Goal: Check status: Check status

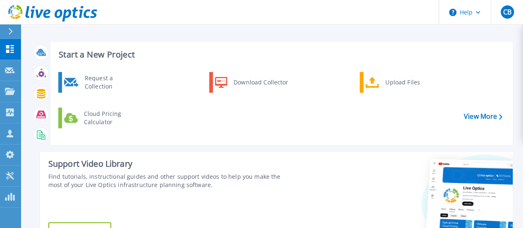
scroll to position [248, 0]
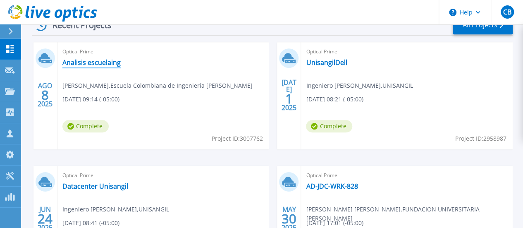
click at [94, 62] on link "Analisis escuelaing" at bounding box center [91, 62] width 58 height 8
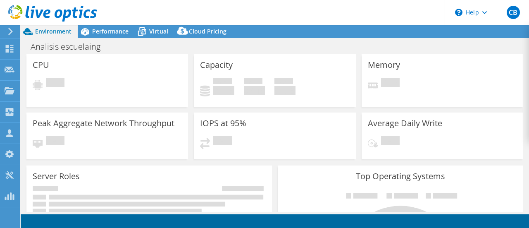
select select "USD"
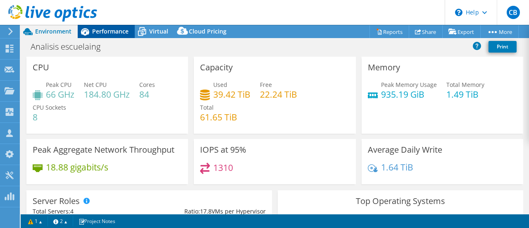
click at [107, 30] on span "Performance" at bounding box center [110, 31] width 36 height 8
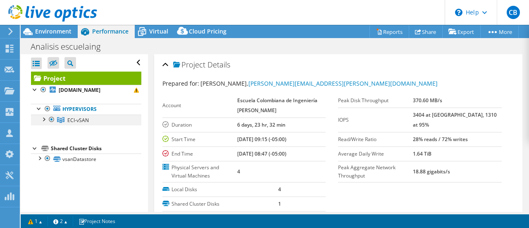
click at [46, 119] on div at bounding box center [43, 119] width 8 height 8
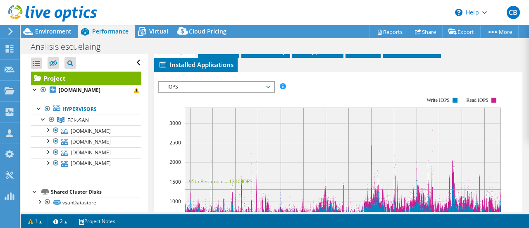
scroll to position [207, 0]
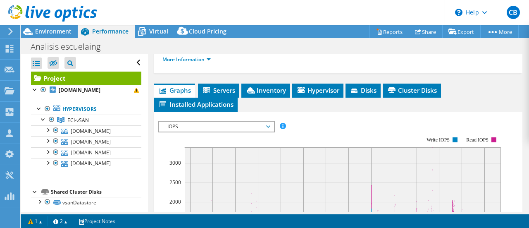
click at [270, 122] on span "IOPS" at bounding box center [216, 127] width 115 height 10
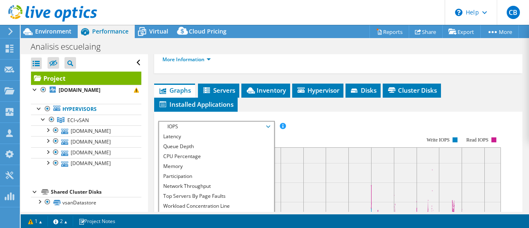
scroll to position [248, 0]
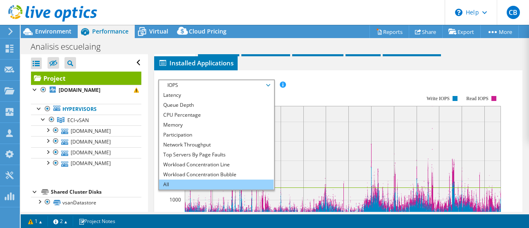
click at [189, 179] on li "All" at bounding box center [216, 184] width 115 height 10
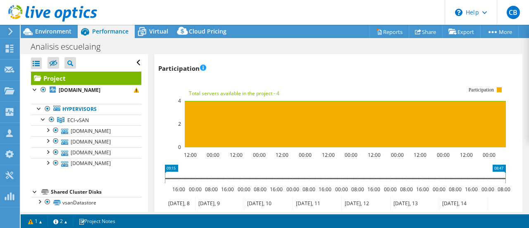
scroll to position [1158, 0]
